Goal: Task Accomplishment & Management: Manage account settings

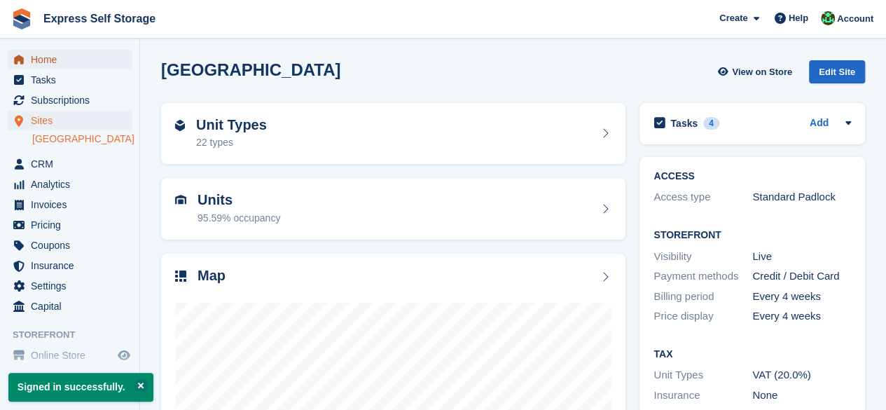
click at [88, 67] on span "Home" at bounding box center [73, 60] width 84 height 20
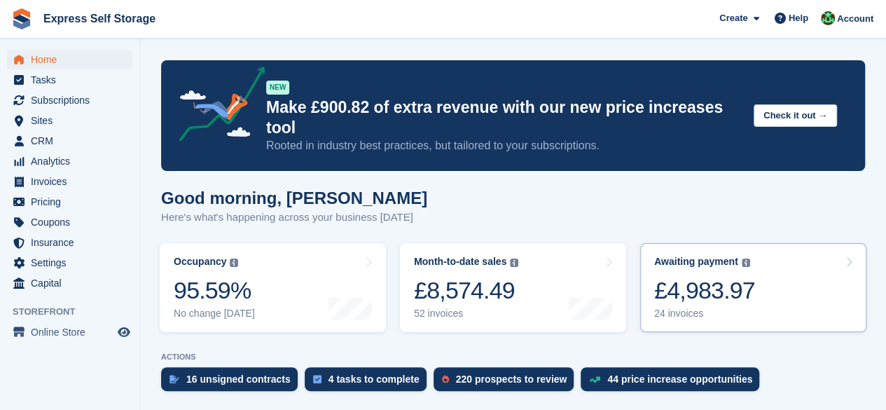
click at [694, 311] on link "Awaiting payment The total outstanding balance on all open invoices. £4,983.97 …" at bounding box center [753, 287] width 226 height 89
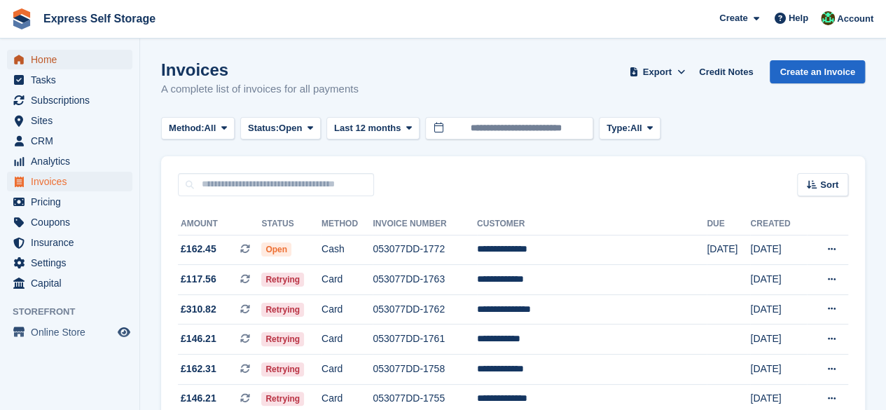
click at [70, 64] on span "Home" at bounding box center [73, 60] width 84 height 20
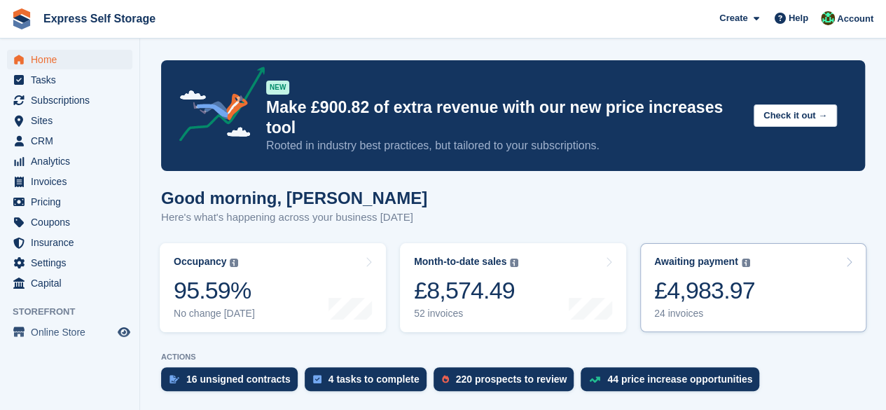
click at [713, 276] on div "£4,983.97" at bounding box center [704, 290] width 101 height 29
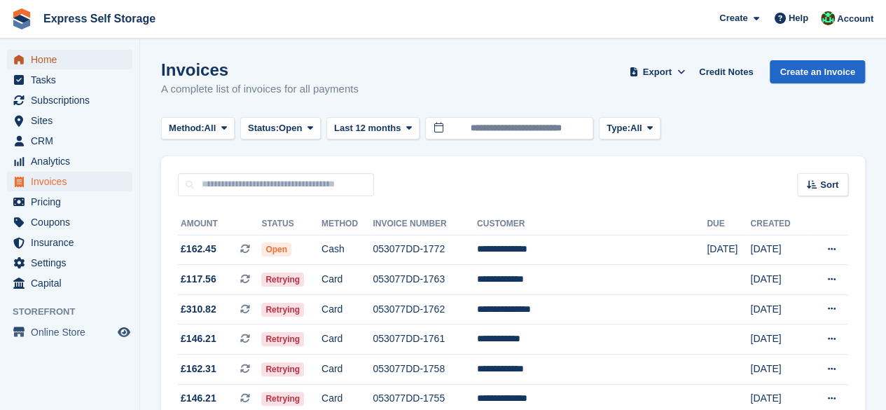
click at [39, 53] on span "Home" at bounding box center [73, 60] width 84 height 20
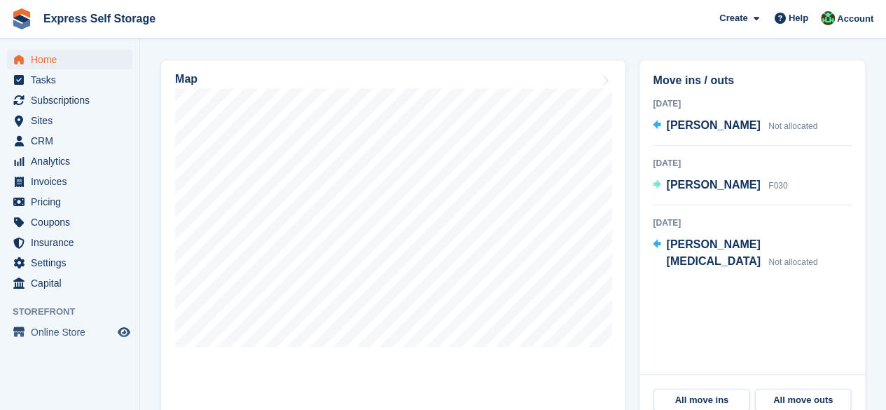
scroll to position [420, 0]
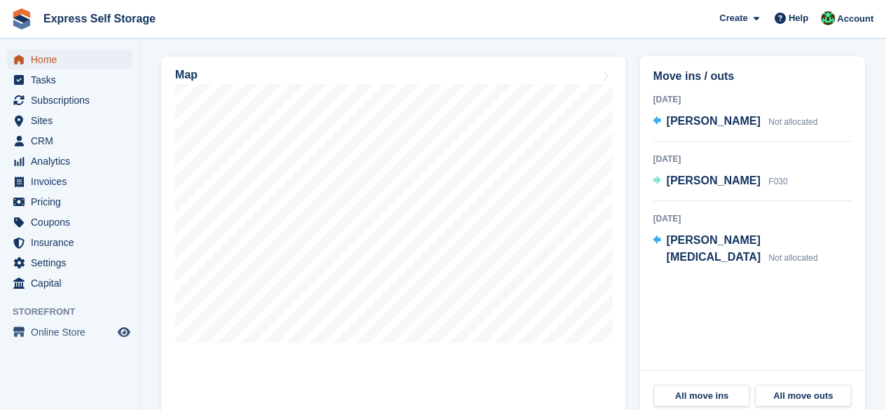
click at [39, 53] on span "Home" at bounding box center [73, 60] width 84 height 20
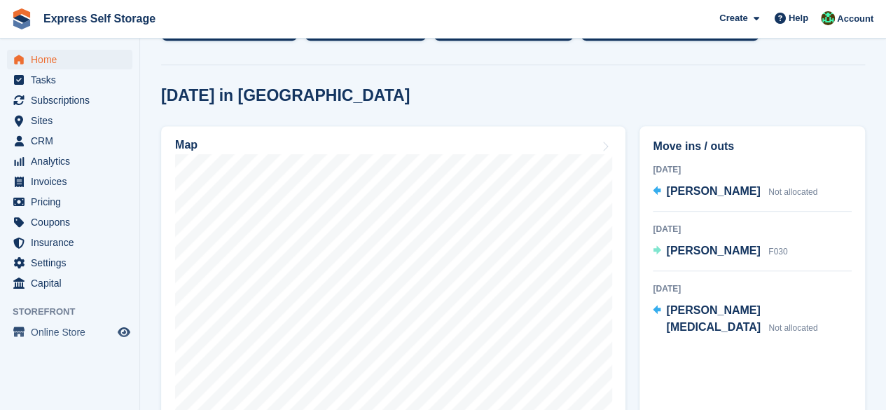
scroll to position [0, 0]
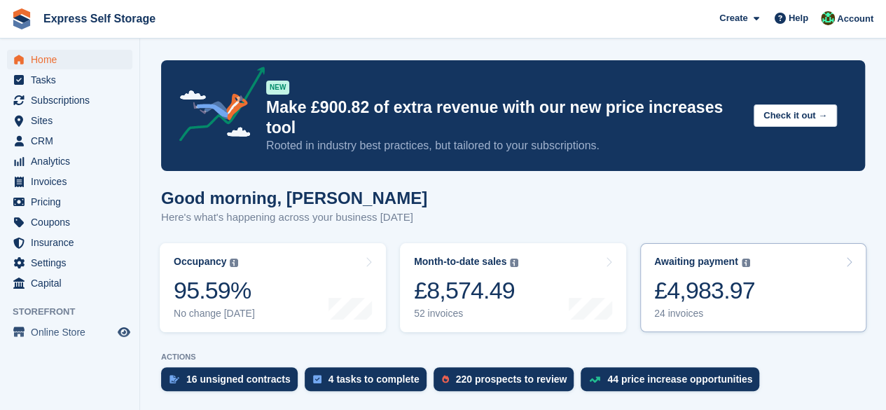
click at [722, 308] on div "24 invoices" at bounding box center [704, 314] width 101 height 12
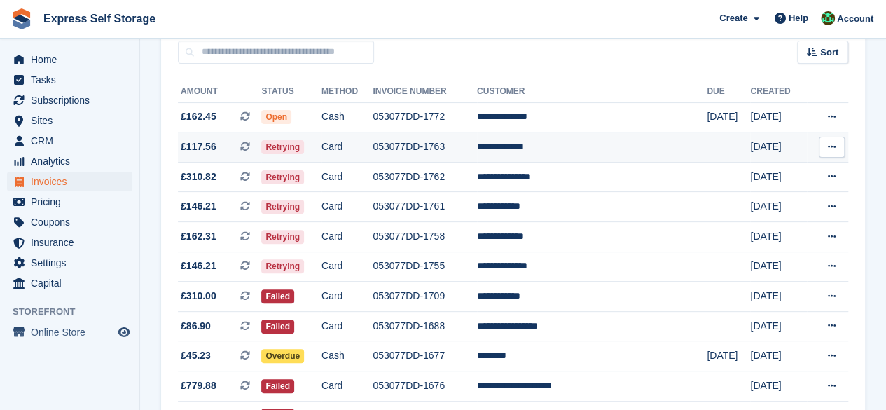
scroll to position [140, 0]
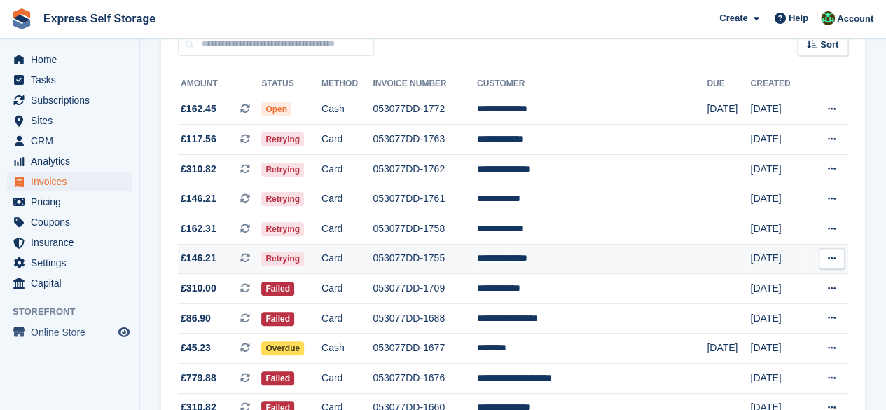
click at [322, 264] on td "Retrying" at bounding box center [291, 259] width 60 height 30
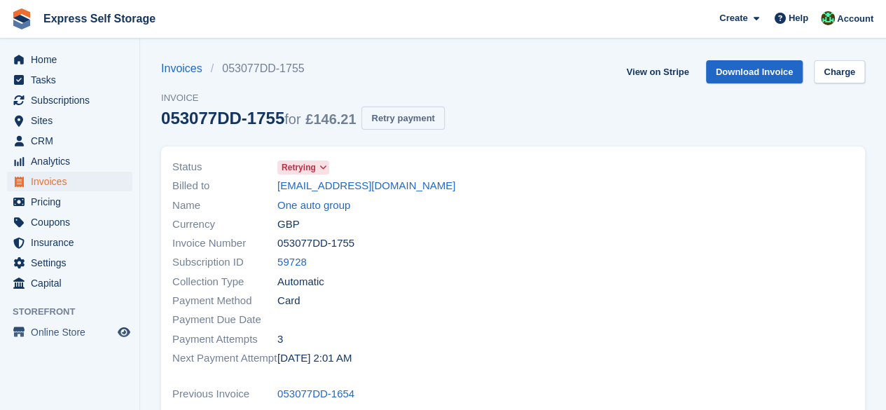
click at [383, 116] on button "Retry payment" at bounding box center [403, 117] width 83 height 23
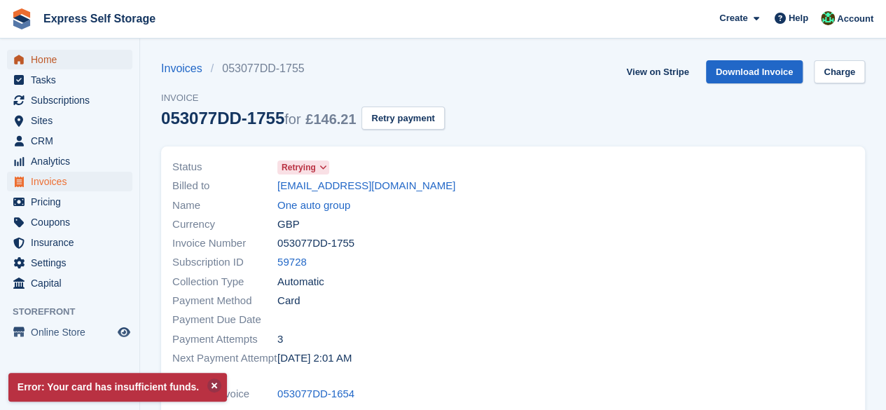
click at [62, 68] on span "Home" at bounding box center [73, 60] width 84 height 20
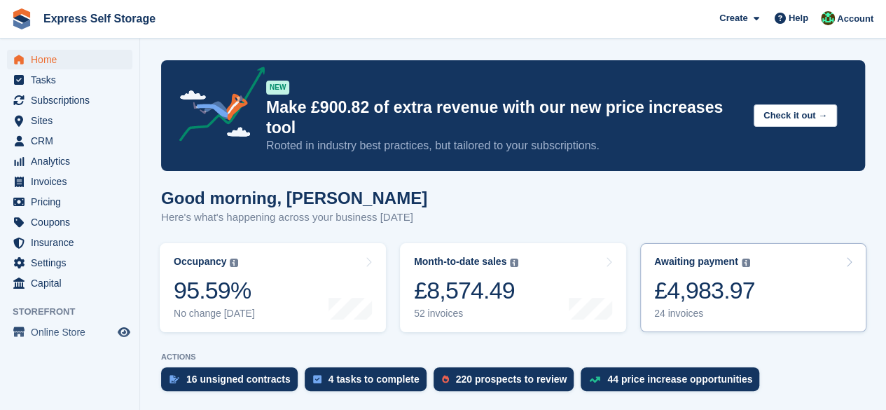
click at [725, 256] on div "Awaiting payment The total outstanding balance on all open invoices. £4,983.97 …" at bounding box center [704, 288] width 101 height 64
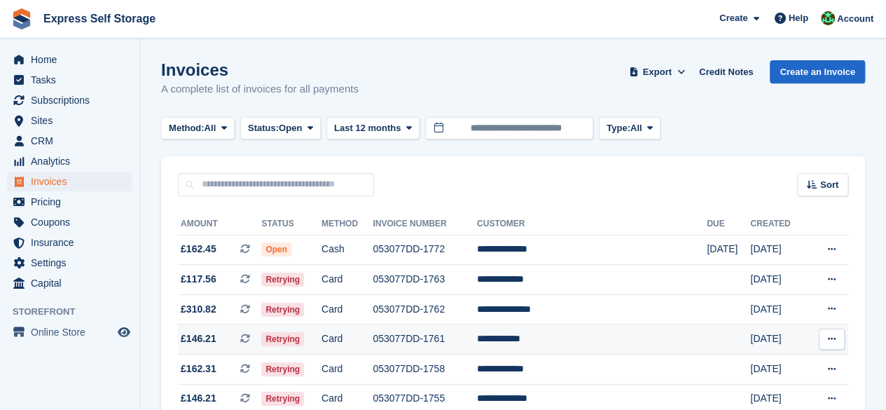
scroll to position [140, 0]
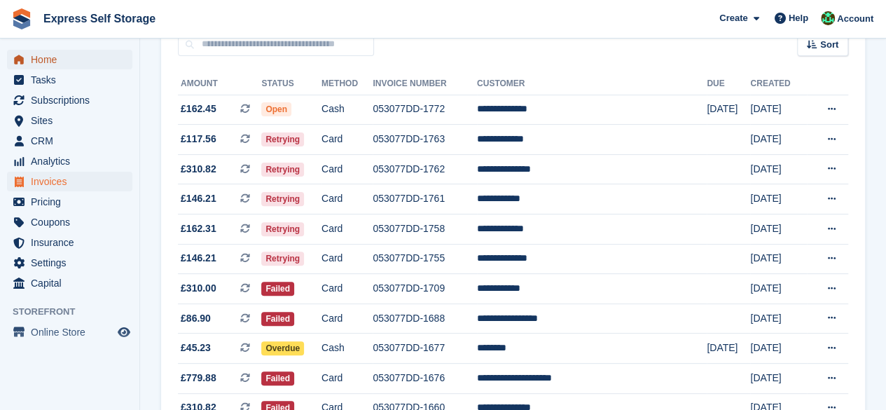
click at [46, 60] on span "Home" at bounding box center [73, 60] width 84 height 20
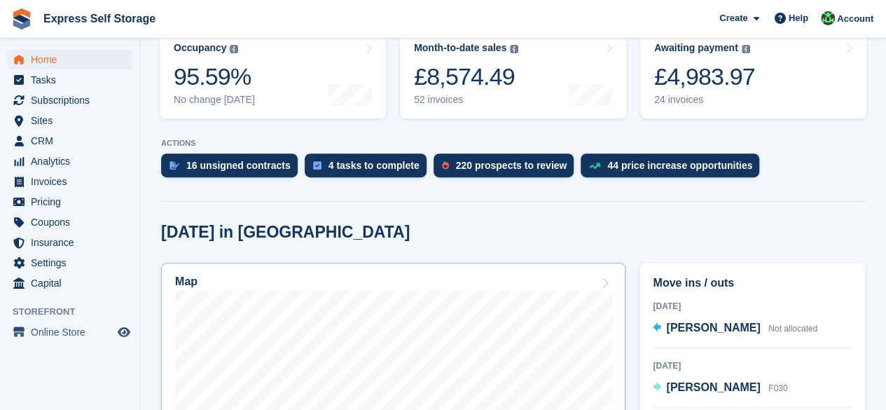
scroll to position [140, 0]
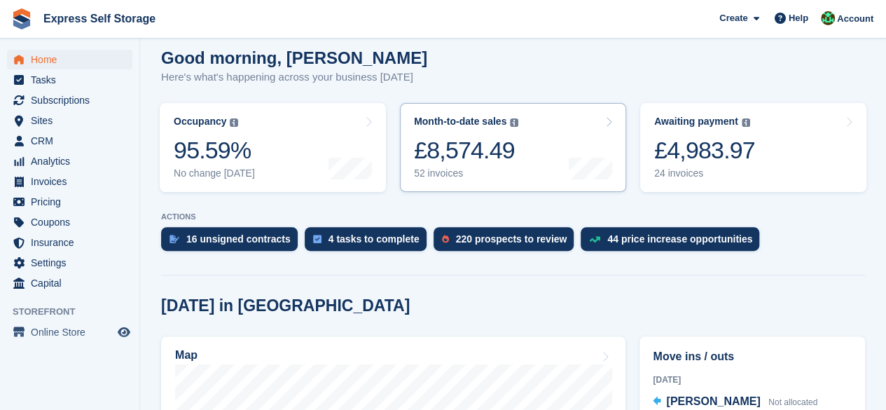
click at [553, 149] on link "Month-to-date sales The sum of all finalised invoices generated this month to d…" at bounding box center [513, 147] width 226 height 89
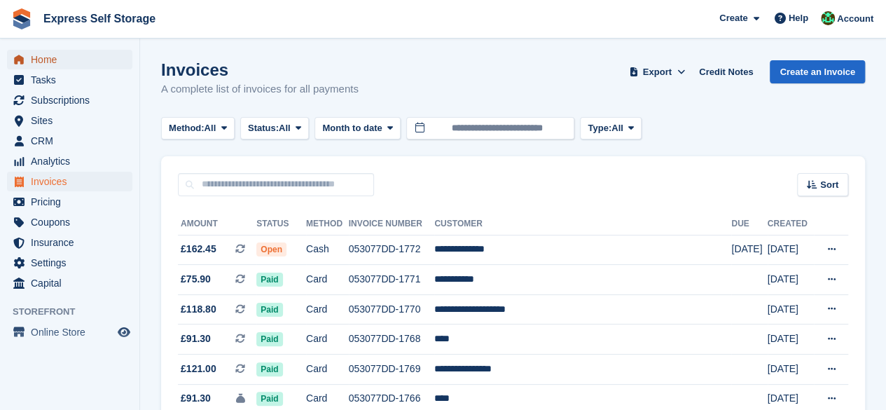
click at [50, 55] on span "Home" at bounding box center [73, 60] width 84 height 20
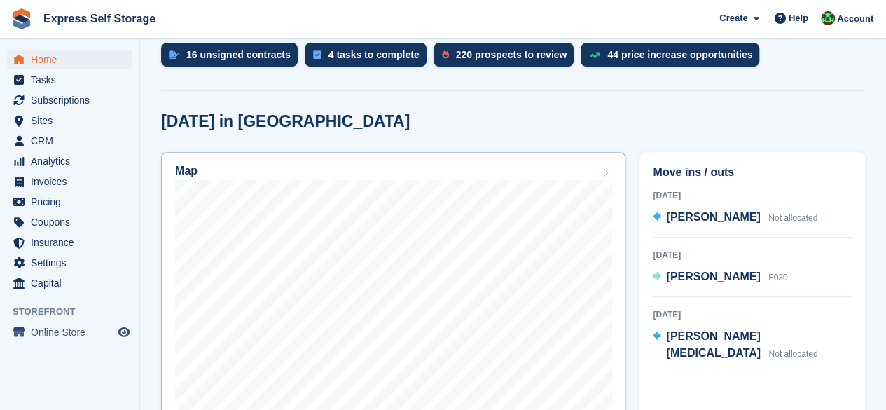
scroll to position [420, 0]
